Goal: Task Accomplishment & Management: Manage account settings

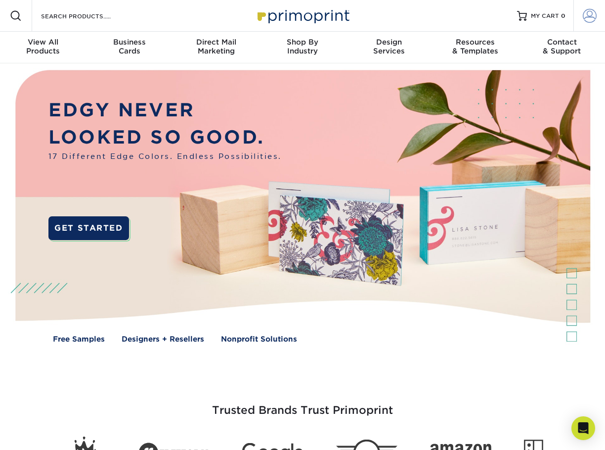
click at [585, 16] on span at bounding box center [590, 16] width 14 height 14
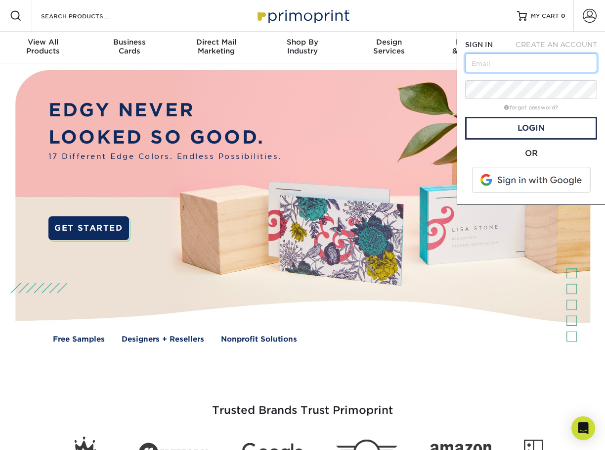
click at [512, 62] on input "text" at bounding box center [531, 62] width 132 height 19
type input "info@milbesoscostarica.com"
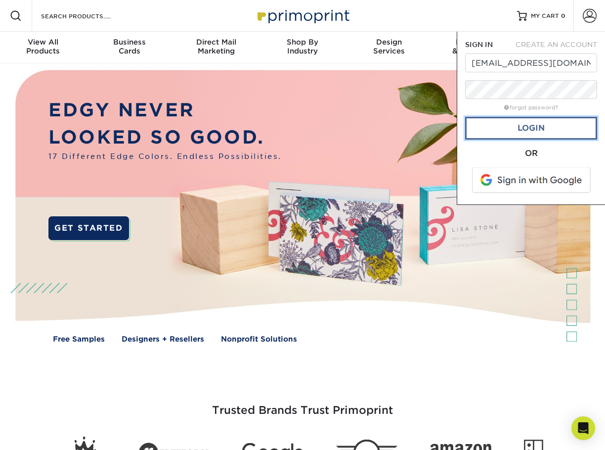
click at [549, 138] on link "Login" at bounding box center [531, 128] width 132 height 23
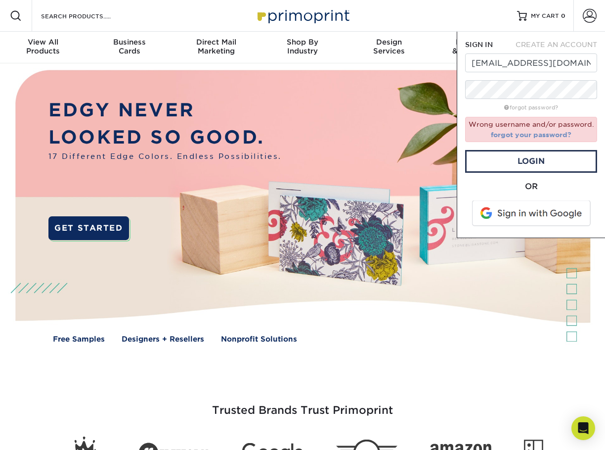
click at [534, 132] on link "forgot your password?" at bounding box center [531, 135] width 81 height 8
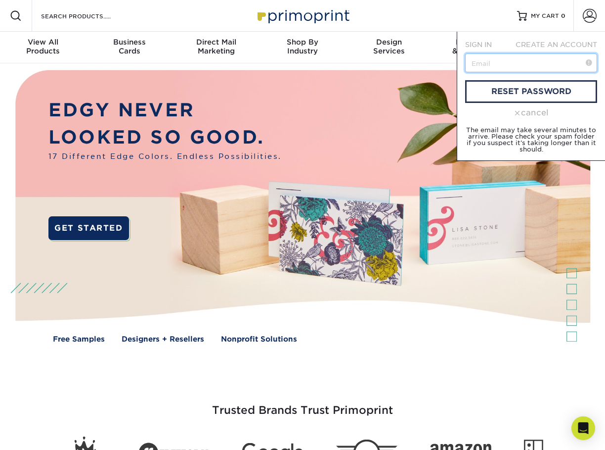
click at [514, 64] on input "text" at bounding box center [531, 62] width 132 height 19
type input "info@milbesoscostarica.com"
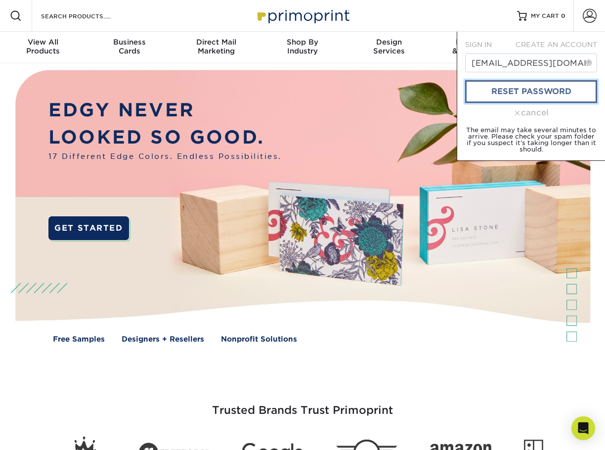
click at [473, 96] on link "reset password" at bounding box center [531, 91] width 132 height 23
